Goal: Information Seeking & Learning: Learn about a topic

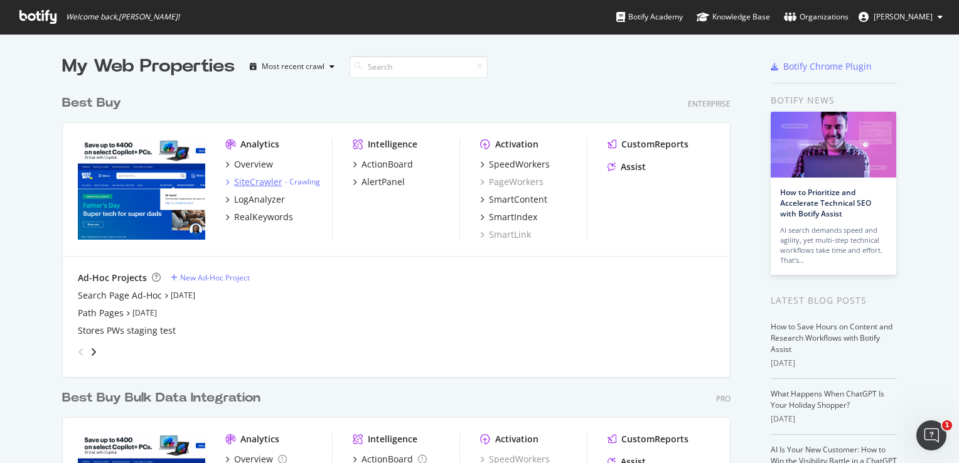
click at [255, 182] on div "SiteCrawler" at bounding box center [258, 182] width 48 height 13
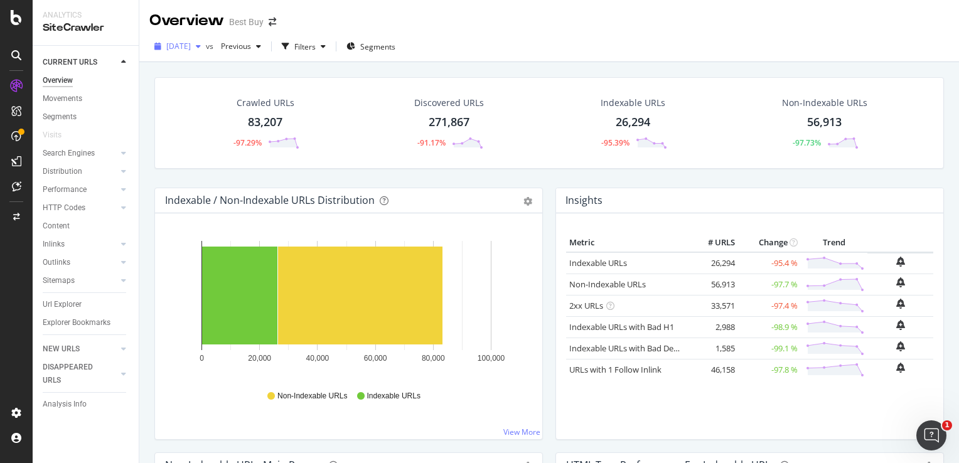
click at [191, 50] on span "[DATE]" at bounding box center [178, 46] width 24 height 11
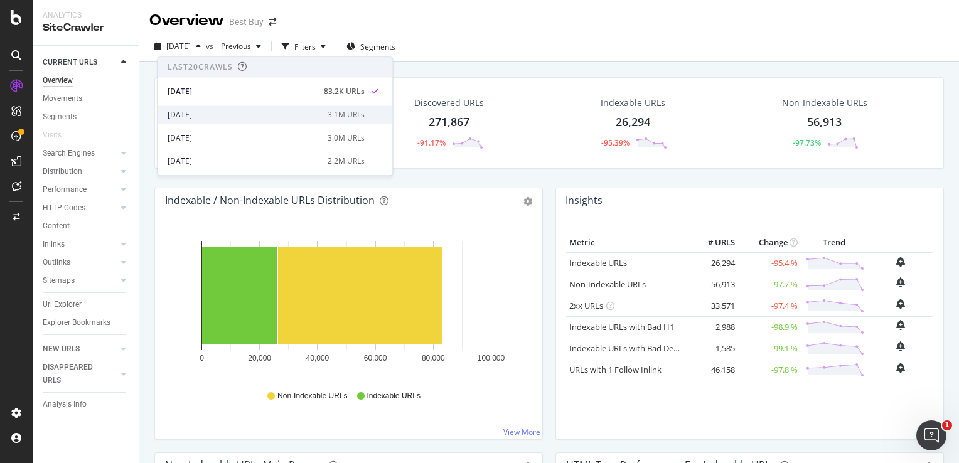
click at [198, 110] on div "[DATE]" at bounding box center [244, 114] width 152 height 11
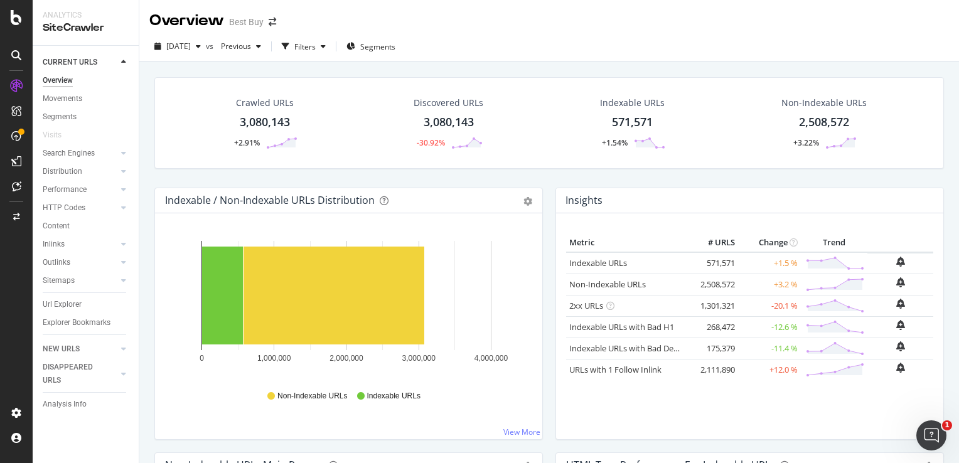
drag, startPoint x: 68, startPoint y: 302, endPoint x: 711, endPoint y: 247, distance: 645.0
click at [68, 302] on div "Url Explorer" at bounding box center [62, 304] width 39 height 13
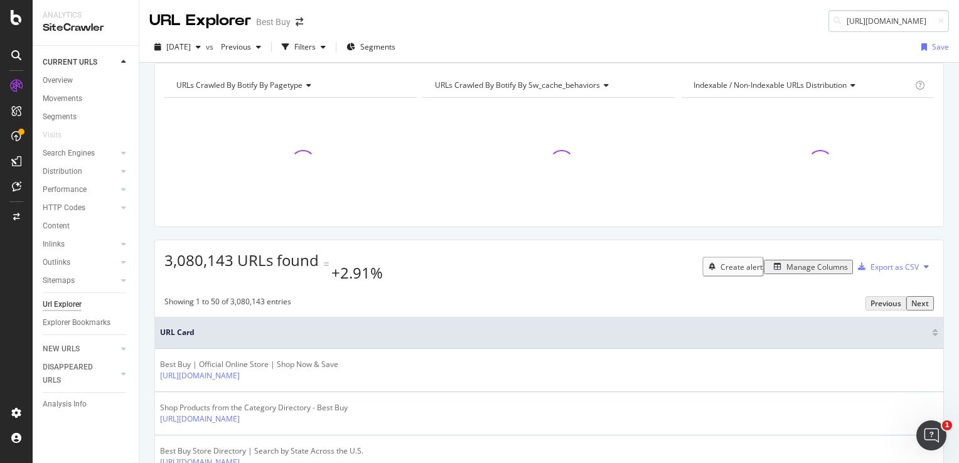
scroll to position [0, 317]
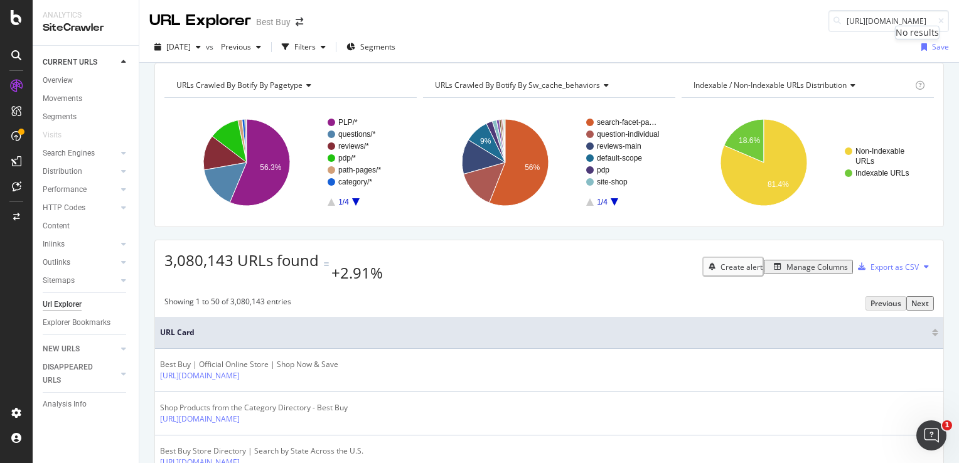
type input "[URL][DOMAIN_NAME]"
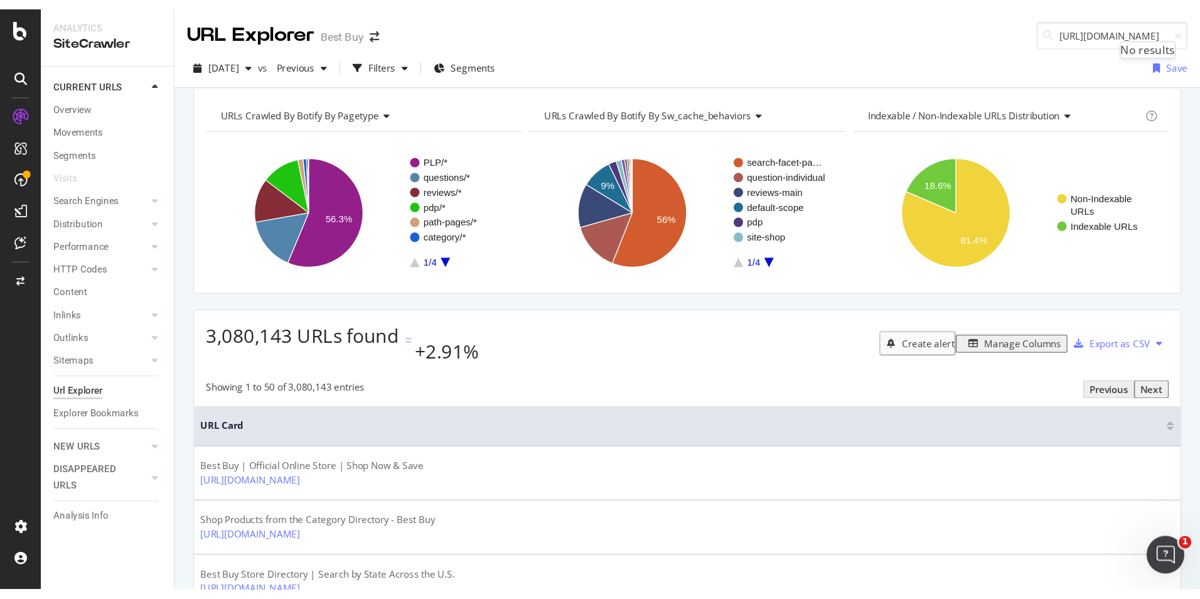
scroll to position [0, 0]
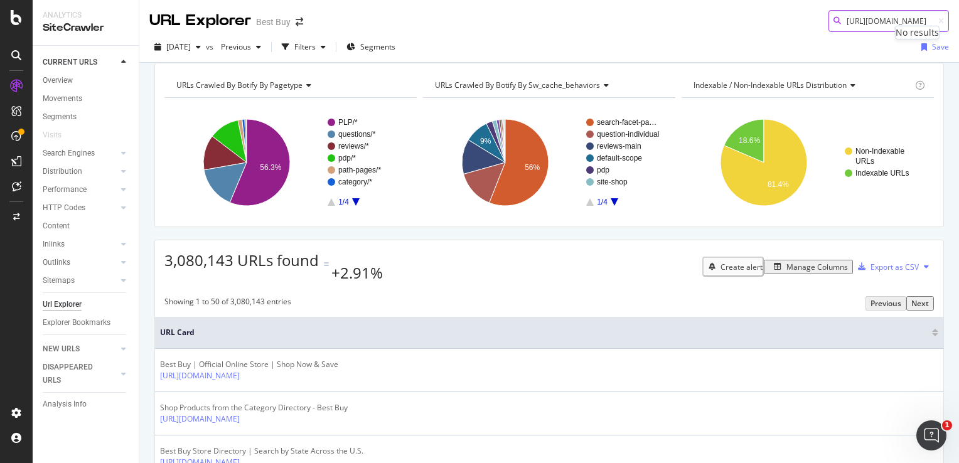
click at [890, 17] on input "[URL][DOMAIN_NAME]" at bounding box center [888, 21] width 120 height 22
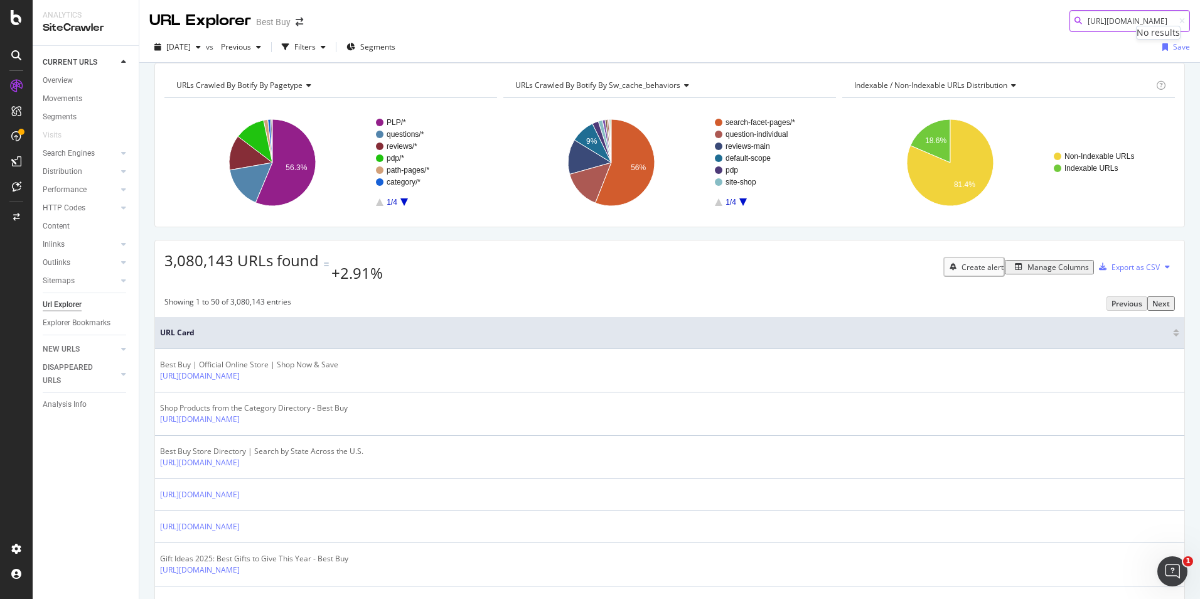
click at [958, 17] on input "[URL][DOMAIN_NAME]" at bounding box center [1129, 21] width 120 height 22
click at [958, 75] on body "Analytics SiteCrawler CURRENT URLS Overview Movements Segments Visits Search En…" at bounding box center [600, 299] width 1200 height 599
drag, startPoint x: 1141, startPoint y: 75, endPoint x: 1096, endPoint y: 18, distance: 72.8
click at [958, 18] on input "[URL][DOMAIN_NAME]" at bounding box center [1129, 21] width 120 height 22
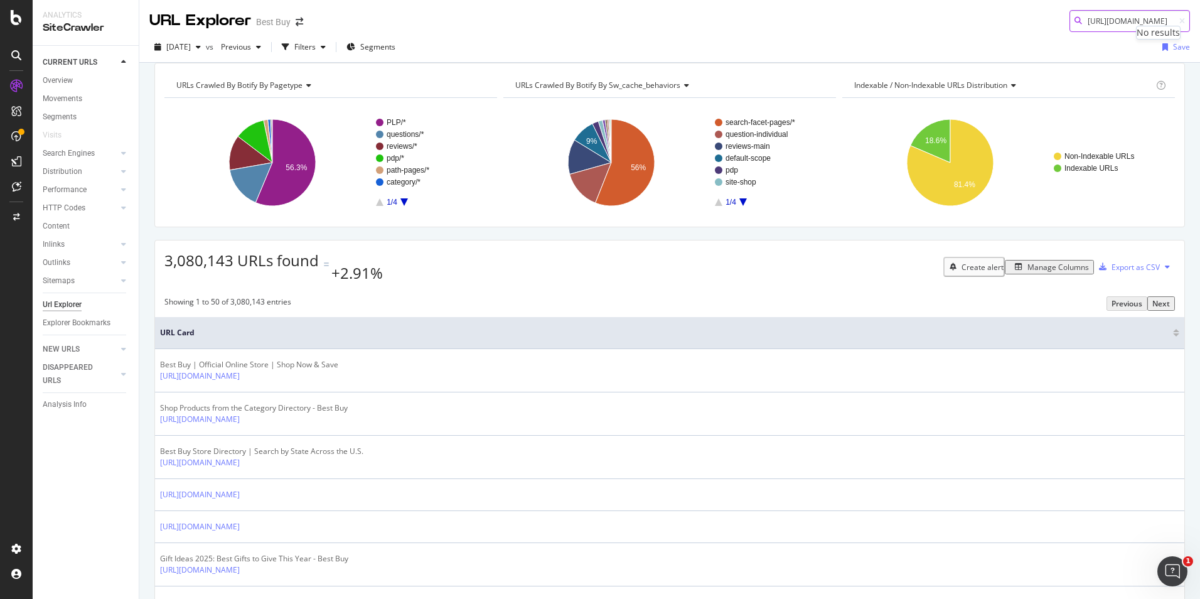
click at [958, 18] on input "[URL][DOMAIN_NAME]" at bounding box center [1129, 21] width 120 height 22
paste input "[URL][DOMAIN_NAME]"
type input "[URL][DOMAIN_NAME]"
click at [958, 19] on input "[URL][DOMAIN_NAME]" at bounding box center [1129, 21] width 120 height 22
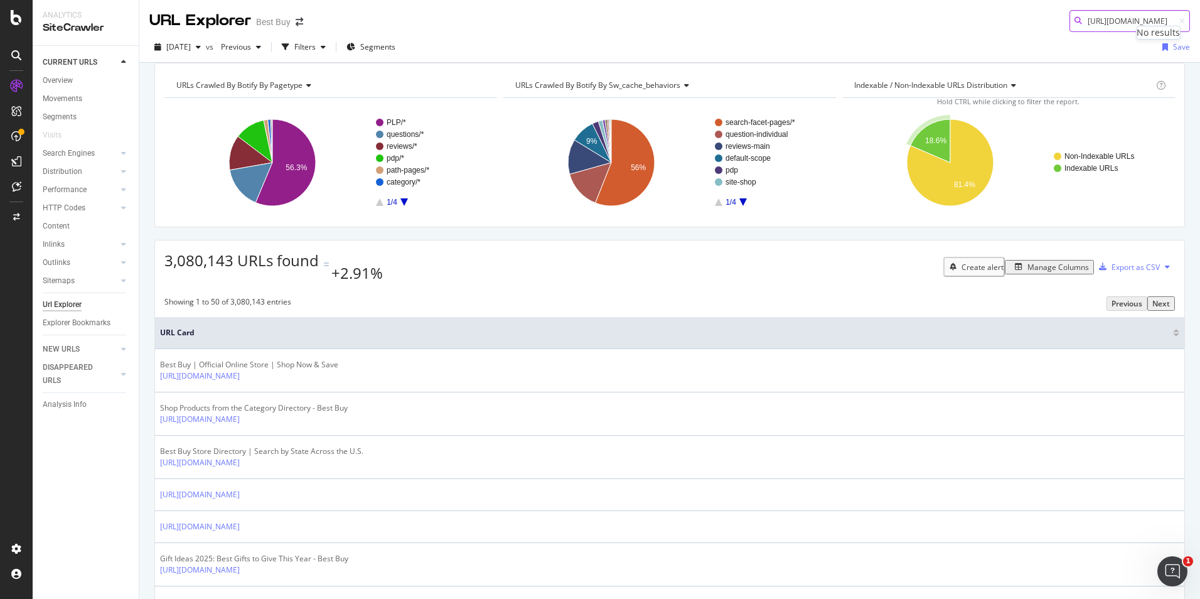
click at [958, 19] on input "[URL][DOMAIN_NAME]" at bounding box center [1129, 21] width 120 height 22
paste input "pcmcat1694794076243"
click at [958, 20] on input "pcmcat1694794076243" at bounding box center [1129, 21] width 120 height 22
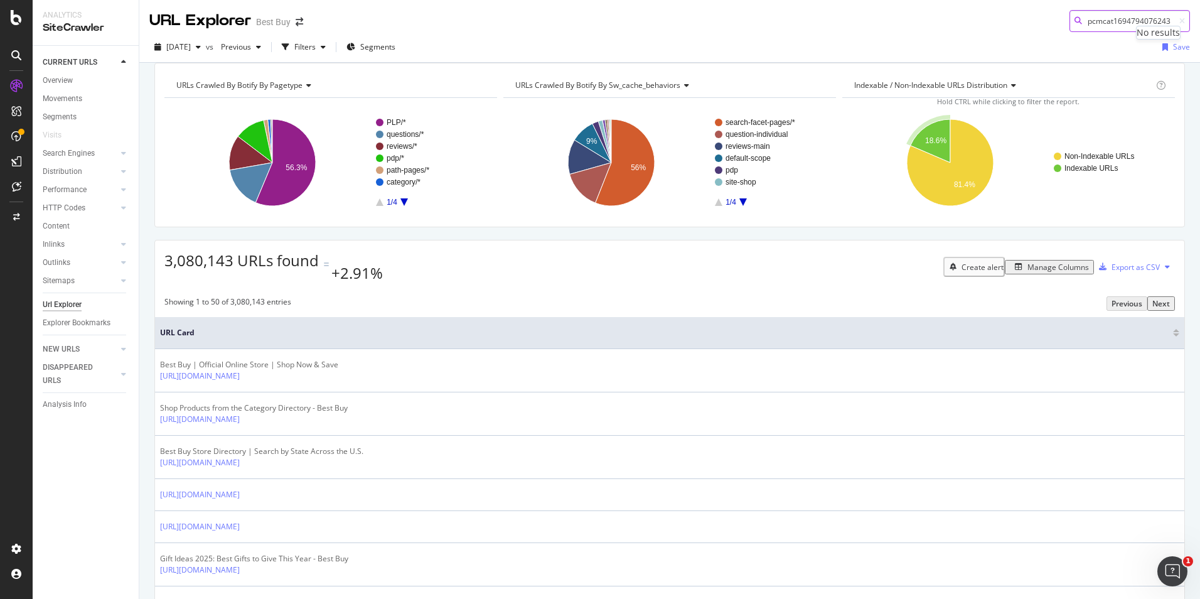
click at [958, 20] on input "pcmcat1694794076243" at bounding box center [1129, 21] width 120 height 22
paste input "2543476"
click at [958, 21] on input "pcmcat1694792543476" at bounding box center [1129, 21] width 120 height 22
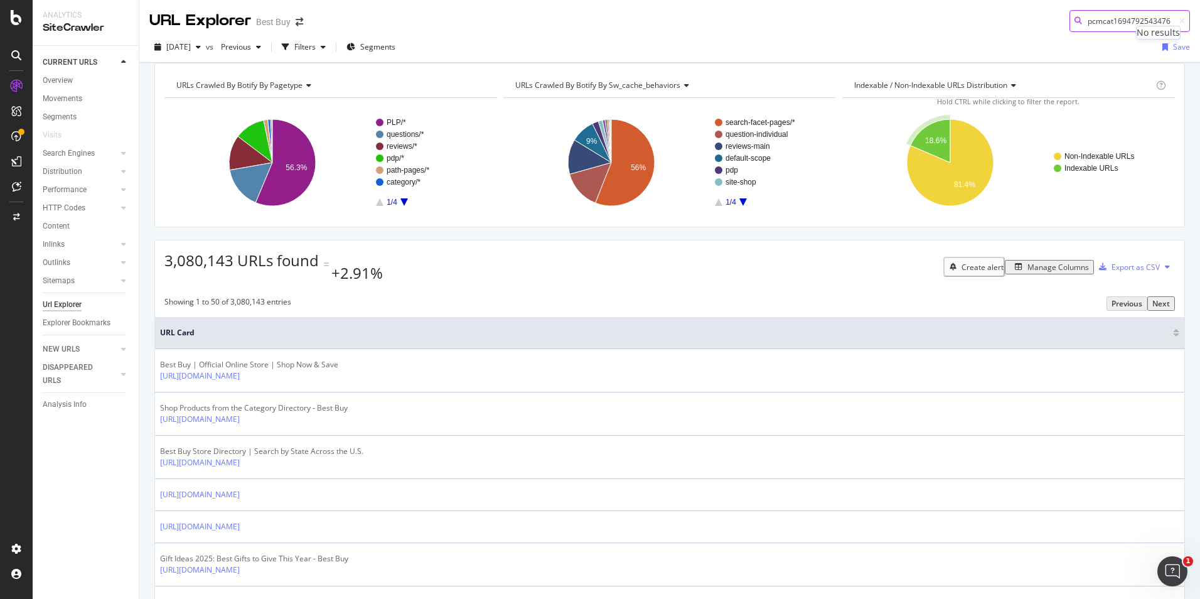
paste input "07842739"
click at [958, 13] on input "pcmcat1694707842739" at bounding box center [1129, 21] width 120 height 22
click at [958, 15] on input "pcmcat1694707842739" at bounding box center [1129, 21] width 120 height 22
paste input "617925274"
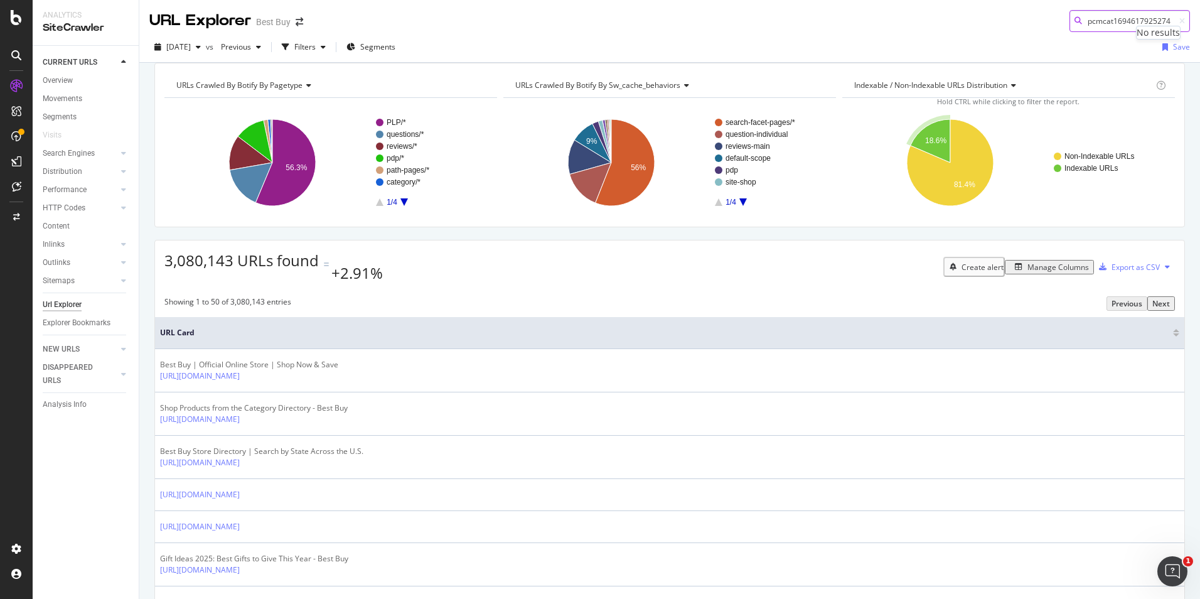
click at [958, 24] on input "pcmcat1694617925274" at bounding box center [1129, 21] width 120 height 22
paste input "726074820696"
type input "pcmcat1726074820696"
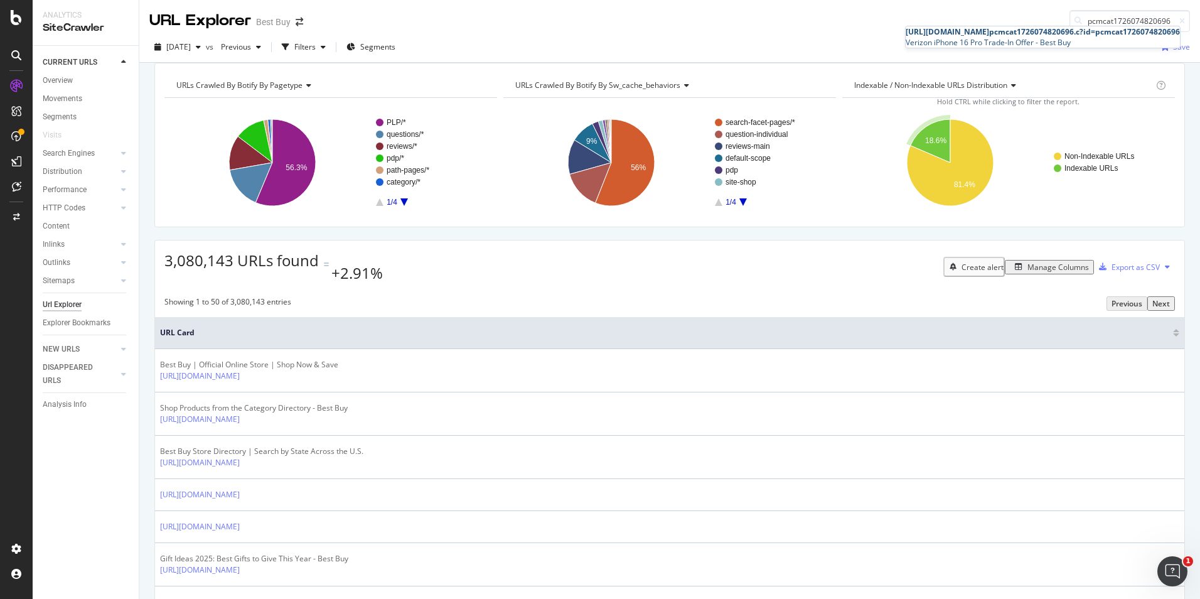
click at [958, 37] on div "[URL][DOMAIN_NAME] pcmcat1726074820696 .c?id=pcmcat1726074820696" at bounding box center [1043, 31] width 274 height 11
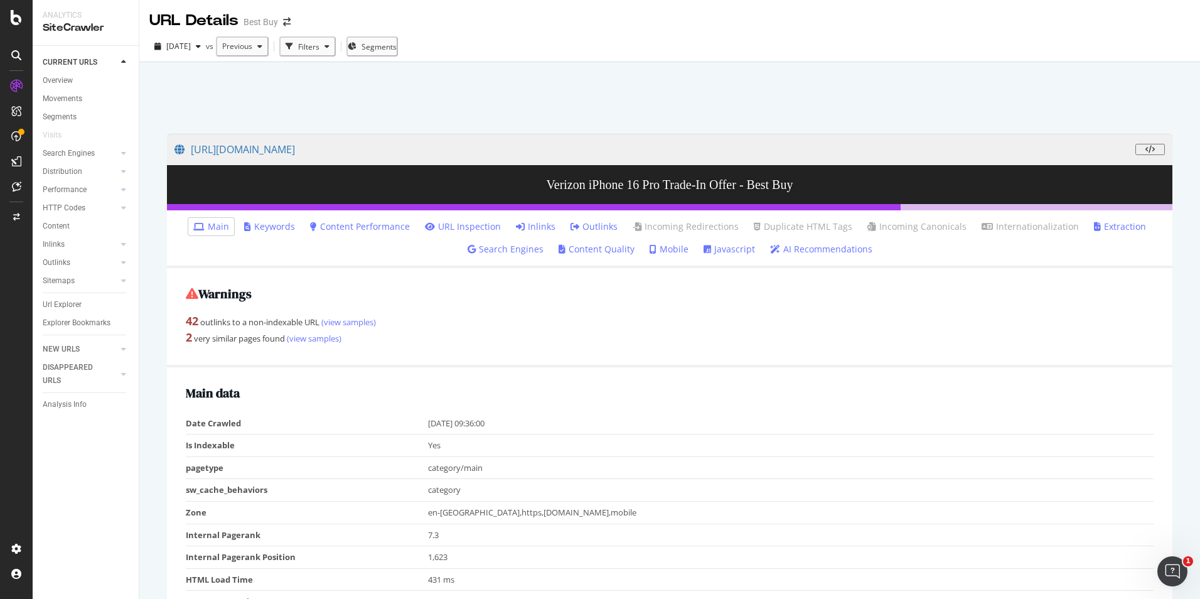
click at [525, 227] on link "Inlinks" at bounding box center [536, 226] width 40 height 13
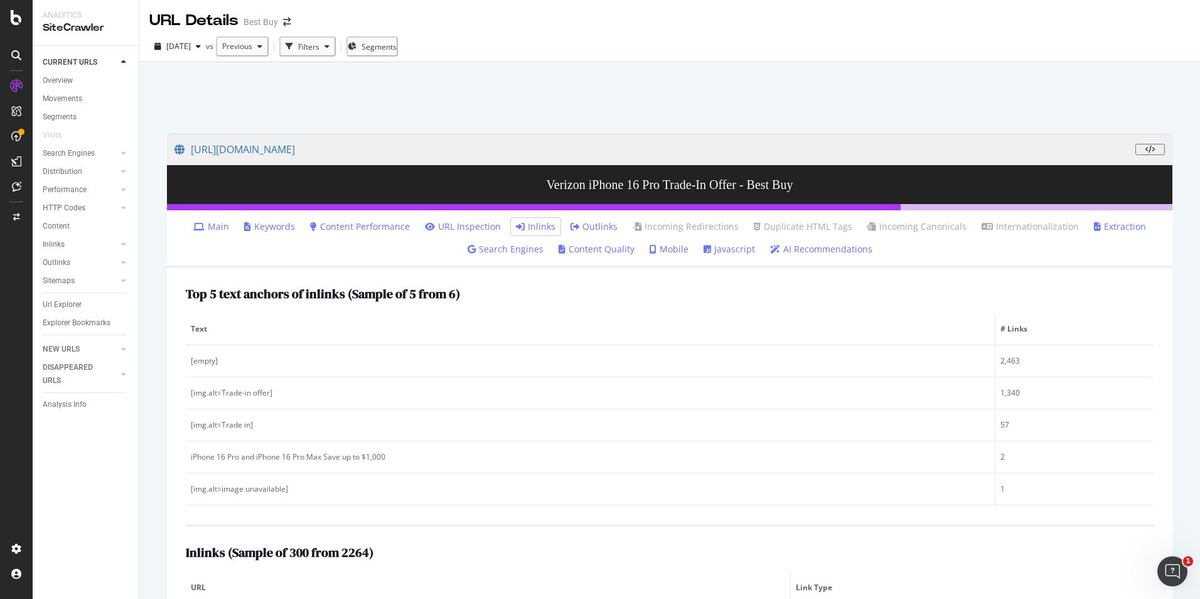
click at [44, 26] on div "SiteCrawler" at bounding box center [86, 28] width 86 height 14
click at [73, 24] on div "SiteCrawler" at bounding box center [86, 28] width 86 height 14
click at [16, 21] on icon at bounding box center [16, 17] width 11 height 15
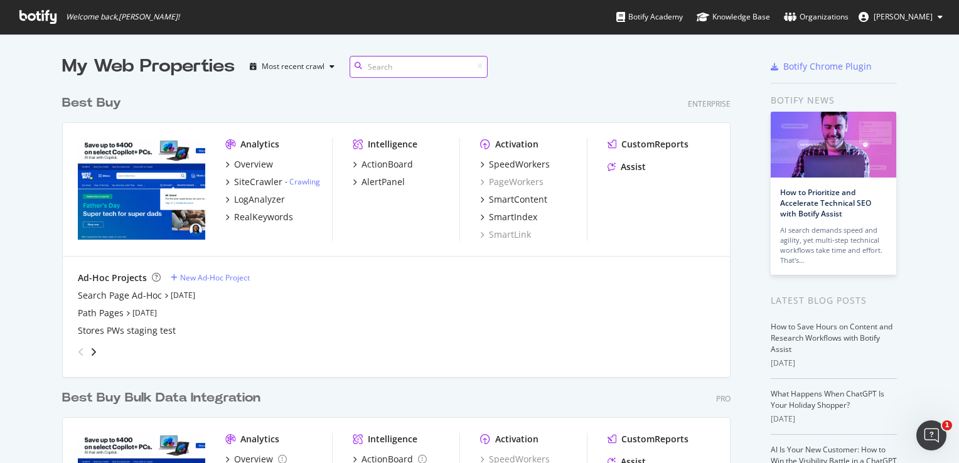
scroll to position [454, 939]
click at [292, 178] on link "Crawling" at bounding box center [304, 181] width 31 height 11
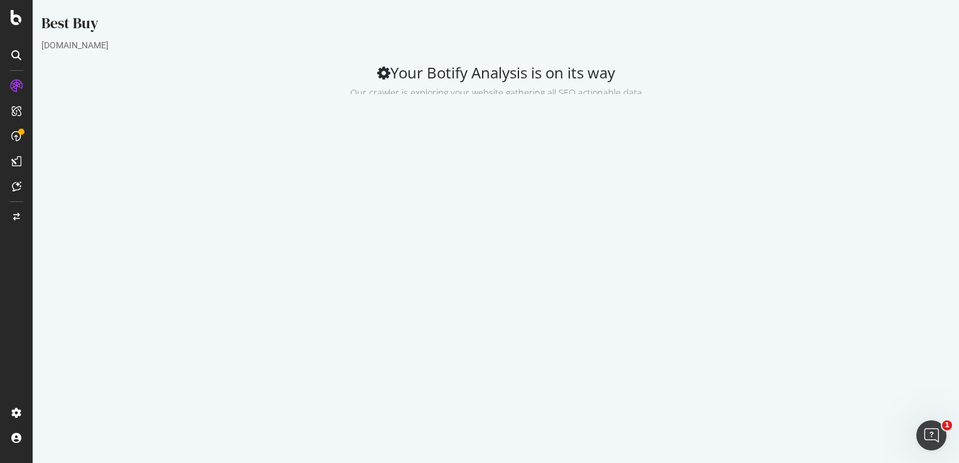
click at [15, 29] on div at bounding box center [16, 231] width 33 height 463
click at [15, 21] on icon at bounding box center [16, 17] width 11 height 15
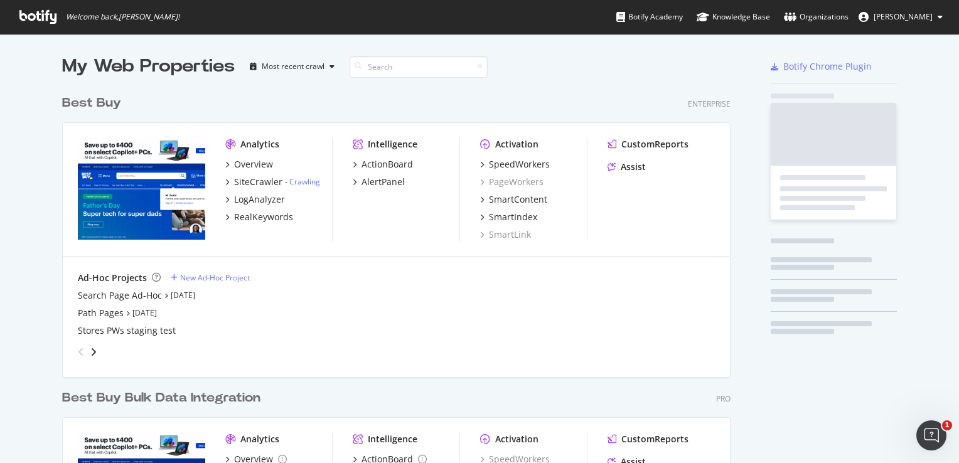
scroll to position [454, 939]
